Goal: Transaction & Acquisition: Purchase product/service

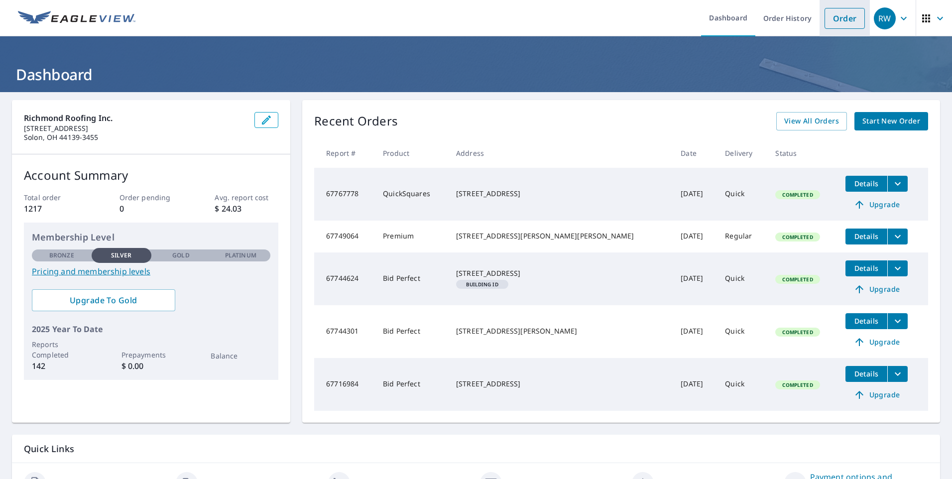
click at [836, 19] on link "Order" at bounding box center [845, 18] width 40 height 21
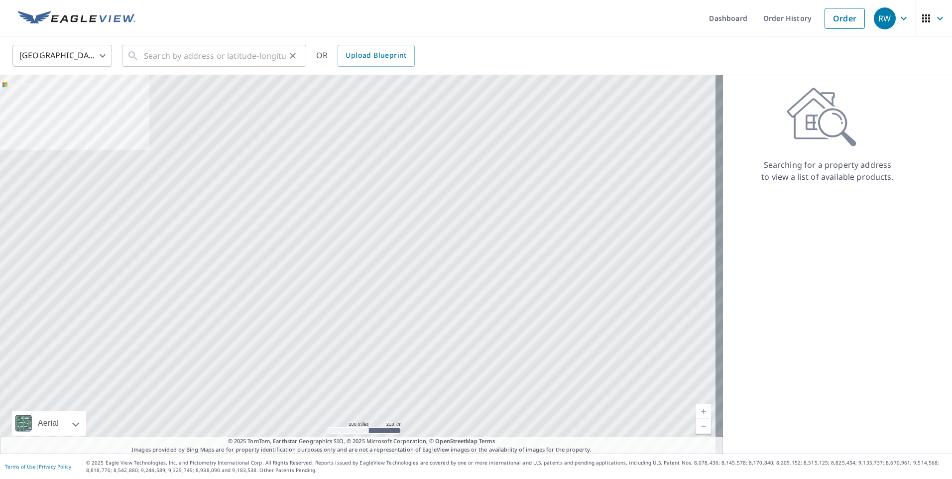
click at [139, 54] on div "​" at bounding box center [214, 56] width 184 height 22
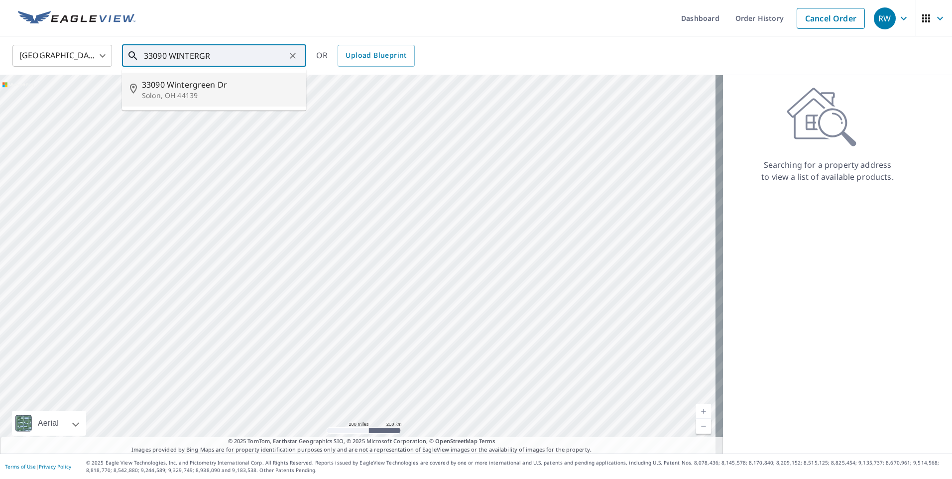
click at [189, 89] on span "33090 Wintergreen Dr" at bounding box center [220, 85] width 156 height 12
type input "[STREET_ADDRESS][PERSON_NAME]"
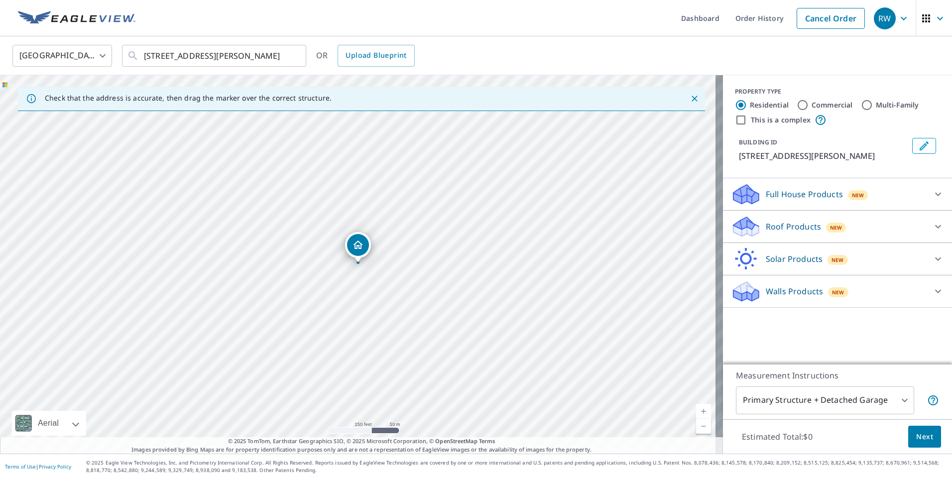
click at [696, 405] on link "Current Level 17, Zoom In" at bounding box center [703, 411] width 15 height 15
click at [696, 405] on link "Current Level 18, Zoom In" at bounding box center [703, 411] width 15 height 15
click at [696, 404] on link "Current Level 19, Zoom In" at bounding box center [703, 411] width 15 height 15
click at [696, 409] on link "Current Level 20, Zoom In Disabled" at bounding box center [703, 411] width 15 height 15
click at [767, 228] on p "Roof Products" at bounding box center [793, 227] width 55 height 12
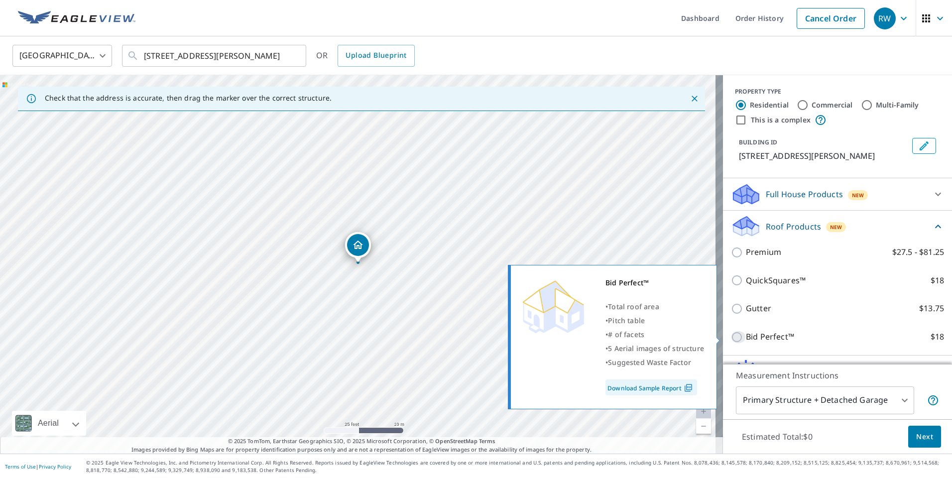
click at [731, 336] on input "Bid Perfect™ $18" at bounding box center [738, 337] width 15 height 12
checkbox input "true"
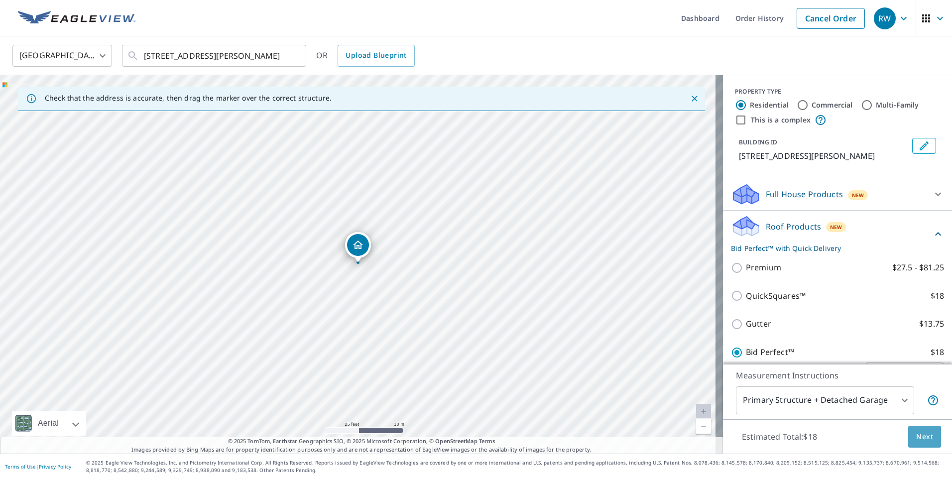
click at [918, 436] on span "Next" at bounding box center [924, 437] width 17 height 12
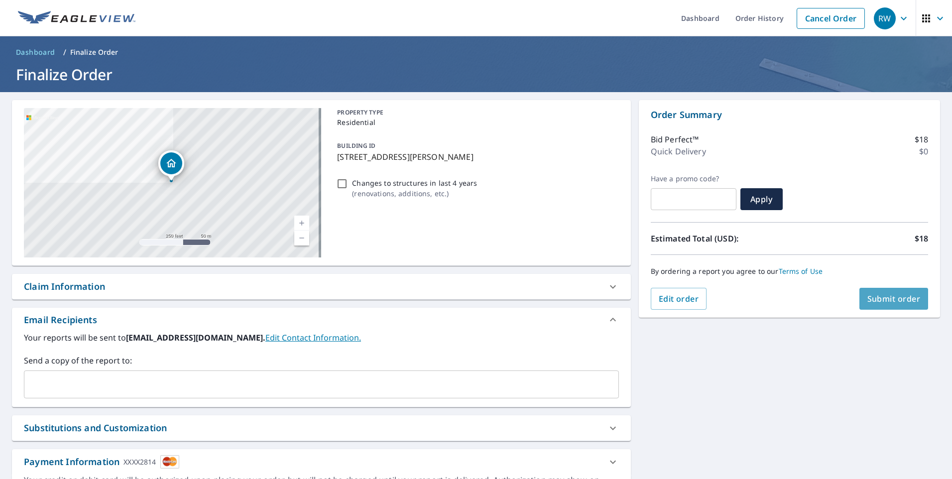
click at [885, 295] on span "Submit order" at bounding box center [893, 298] width 53 height 11
